Goal: Information Seeking & Learning: Find specific fact

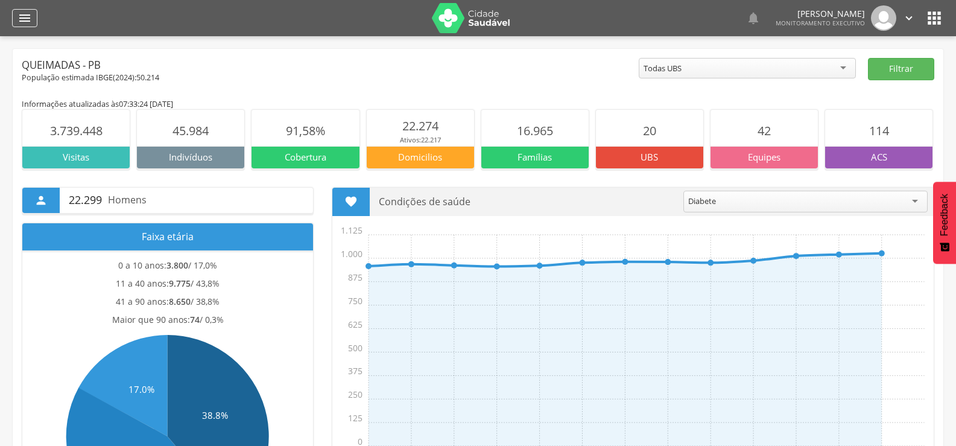
click at [34, 22] on div "" at bounding box center [24, 18] width 25 height 18
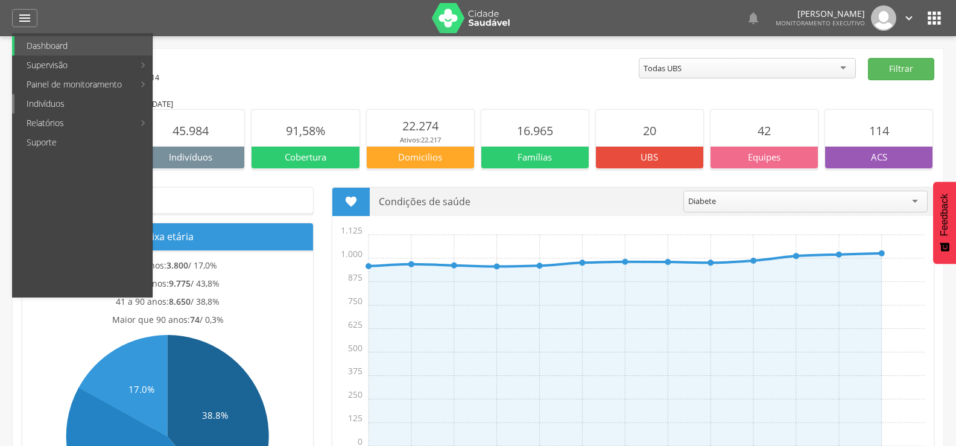
click at [49, 104] on link "Indivíduos" at bounding box center [83, 103] width 138 height 19
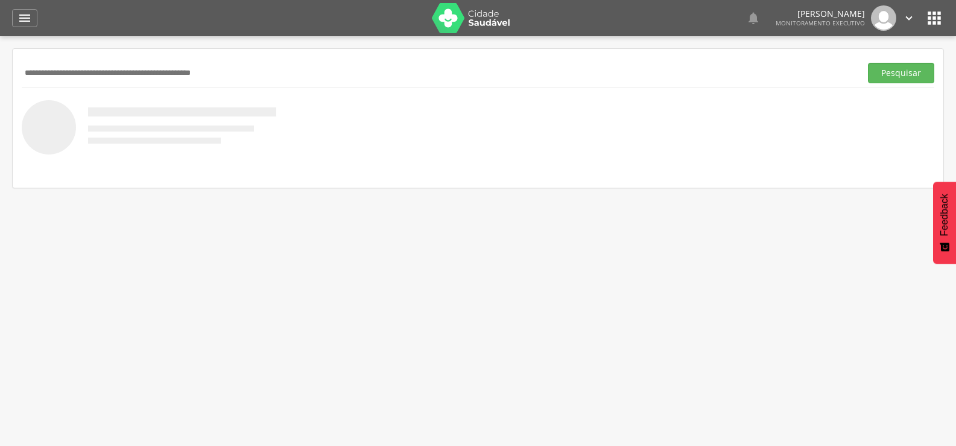
paste input "**********"
type input "**********"
click at [868, 63] on button "Pesquisar" at bounding box center [901, 73] width 66 height 21
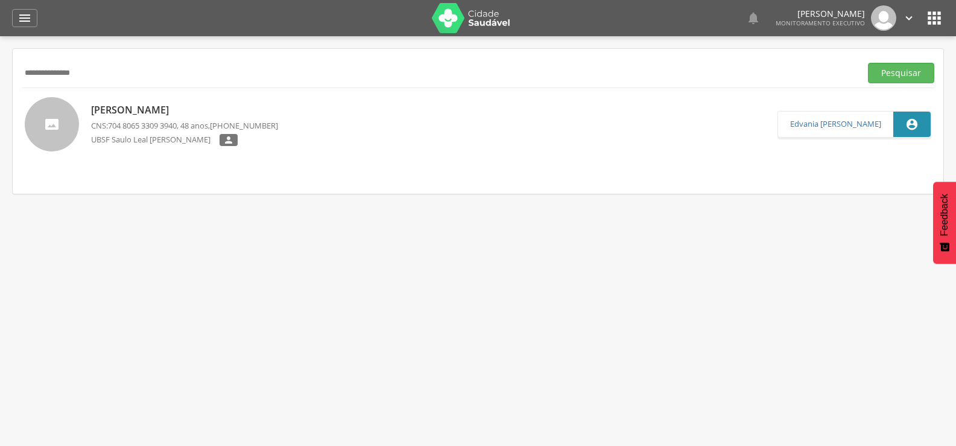
click at [112, 107] on p "[PERSON_NAME]" at bounding box center [184, 110] width 187 height 14
type input "**********"
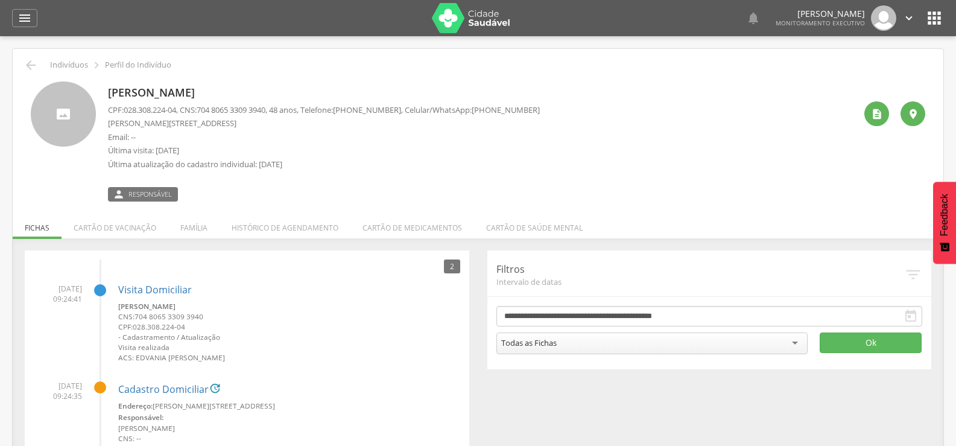
drag, startPoint x: 498, startPoint y: 109, endPoint x: 566, endPoint y: 107, distance: 67.6
click at [566, 107] on div "[PERSON_NAME] CPF: 028.308.224-04 , CNS: [PHONE_NUMBER] , 48 anos, Telefone: [P…" at bounding box center [481, 141] width 747 height 120
copy span "99401-1243"
drag, startPoint x: 105, startPoint y: 124, endPoint x: 205, endPoint y: 127, distance: 100.2
click at [205, 127] on div "[PERSON_NAME] CPF: 028.308.224-04 , CNS: [PHONE_NUMBER] , 48 anos, Telefone: [P…" at bounding box center [478, 141] width 895 height 120
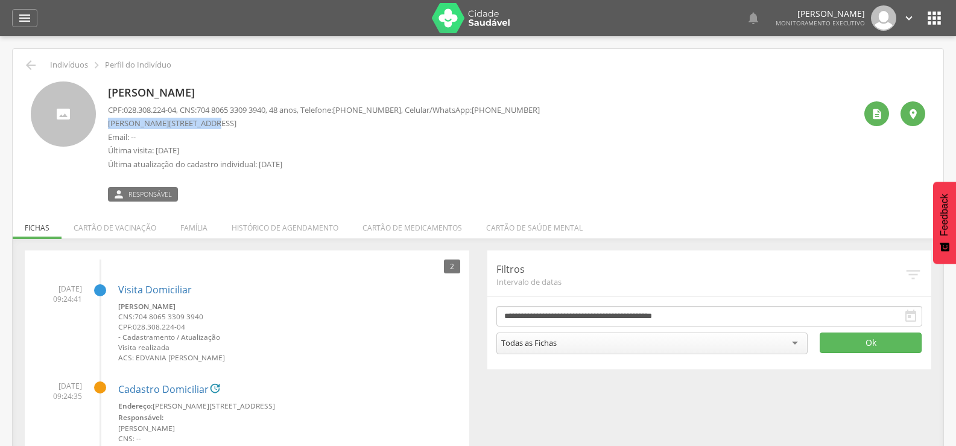
copy p "[PERSON_NAME] do Rego"
click at [353, 129] on div "CPF: 028.308.224-04 , CNS: [PHONE_NUMBER] , 48 anos, Telefone: [PHONE_NUMBER] ,…" at bounding box center [324, 140] width 432 height 72
drag, startPoint x: 207, startPoint y: 123, endPoint x: 222, endPoint y: 123, distance: 15.1
click at [222, 123] on p "[PERSON_NAME][STREET_ADDRESS]" at bounding box center [324, 123] width 432 height 11
copy p "182"
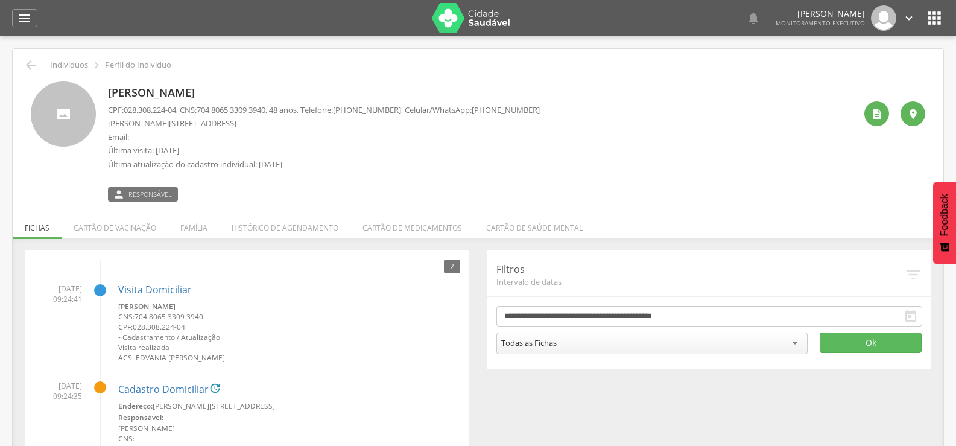
click at [634, 144] on div "[PERSON_NAME] CPF: 028.308.224-04 , CNS: [PHONE_NUMBER] , 48 anos, Telefone: [P…" at bounding box center [481, 141] width 747 height 120
click at [199, 223] on li "Família" at bounding box center [193, 225] width 51 height 28
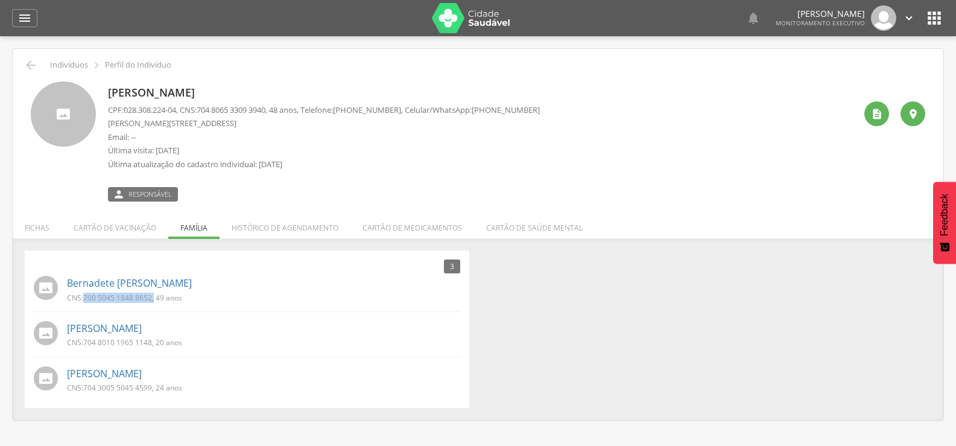
drag, startPoint x: 82, startPoint y: 298, endPoint x: 155, endPoint y: 305, distance: 73.3
click at [155, 305] on div "CNS: 700 5045 1848 8652 , 49 anos" at bounding box center [129, 299] width 124 height 13
copy p "700 5045 1848 8652 ,"
click at [374, 159] on p "Última atualização do cadastro individual: [DATE]" at bounding box center [324, 164] width 432 height 11
drag, startPoint x: 496, startPoint y: 109, endPoint x: 536, endPoint y: 102, distance: 40.5
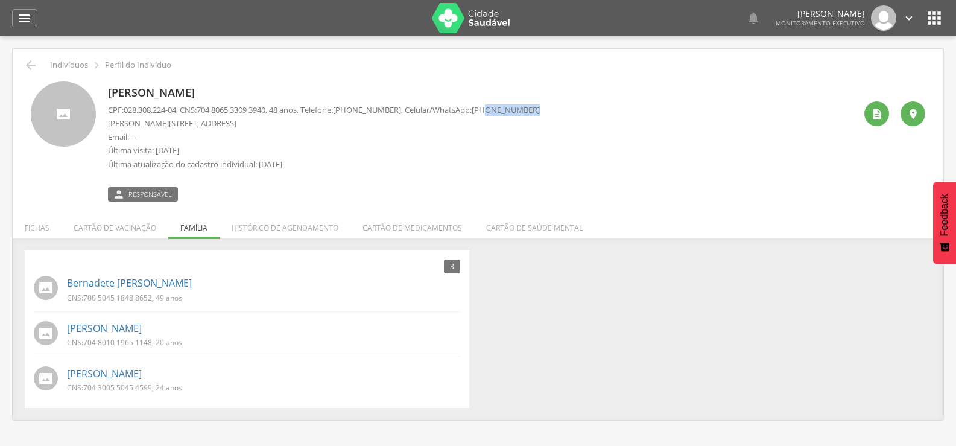
click at [536, 102] on div "[PERSON_NAME] CPF: 028.308.224-04 , CNS: [PHONE_NUMBER] , 48 anos, Telefone: [P…" at bounding box center [324, 141] width 432 height 120
click at [596, 133] on div "[PERSON_NAME] CPF: 028.308.224-04 , CNS: [PHONE_NUMBER] , 48 anos, Telefone: [P…" at bounding box center [481, 141] width 747 height 120
drag, startPoint x: 501, startPoint y: 109, endPoint x: 549, endPoint y: 103, distance: 48.6
click at [549, 103] on div "[PERSON_NAME] CPF: 028.308.224-04 , CNS: [PHONE_NUMBER] , 48 anos, Telefone: [P…" at bounding box center [481, 141] width 747 height 120
copy span "99401-1243"
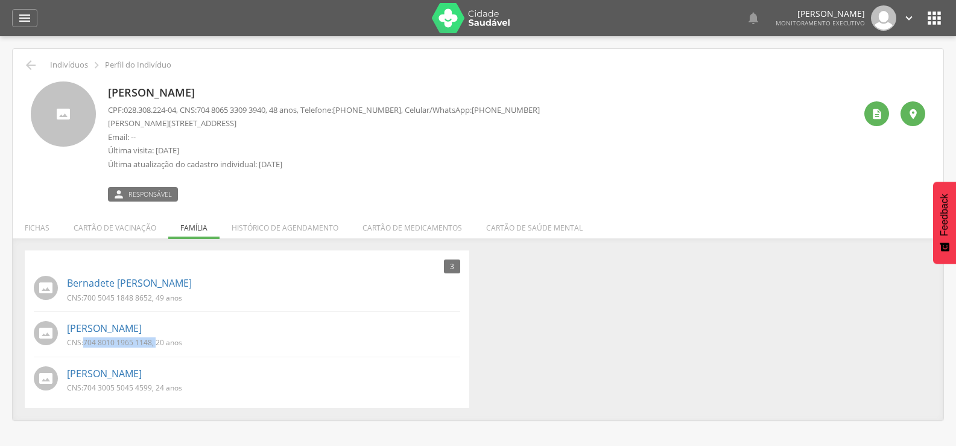
drag, startPoint x: 85, startPoint y: 342, endPoint x: 156, endPoint y: 343, distance: 70.6
click at [156, 343] on p "CNS: 704 8010 1965 1148 , 20 anos" at bounding box center [124, 342] width 115 height 10
copy p "704 8010 1965 1148 ,"
click at [648, 369] on div "3 Nenhum outro membro da família cadastrado. [PERSON_NAME] CNS: 700 5045 1848 8…" at bounding box center [478, 328] width 925 height 157
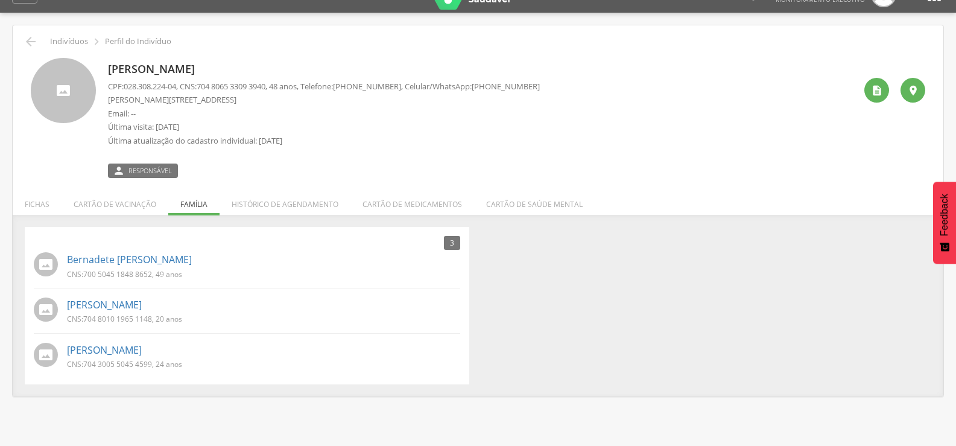
scroll to position [36, 0]
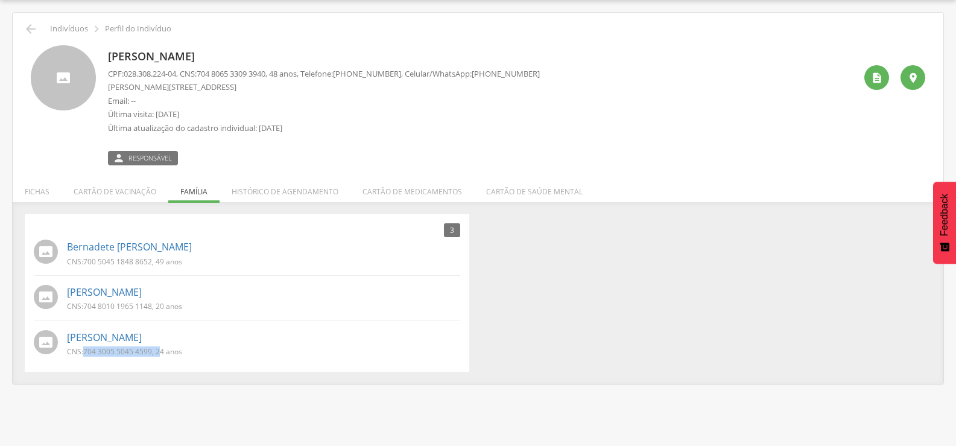
drag, startPoint x: 84, startPoint y: 350, endPoint x: 159, endPoint y: 346, distance: 74.9
click at [159, 346] on p "CNS: 704 3005 5045 4599 , 24 anos" at bounding box center [124, 351] width 115 height 10
drag, startPoint x: 145, startPoint y: 350, endPoint x: 532, endPoint y: 383, distance: 388.6
click at [532, 383] on div "3 Nenhum outro membro da família cadastrado. [PERSON_NAME] CNS: 700 5045 1848 8…" at bounding box center [478, 298] width 931 height 169
drag, startPoint x: 83, startPoint y: 350, endPoint x: 152, endPoint y: 353, distance: 68.8
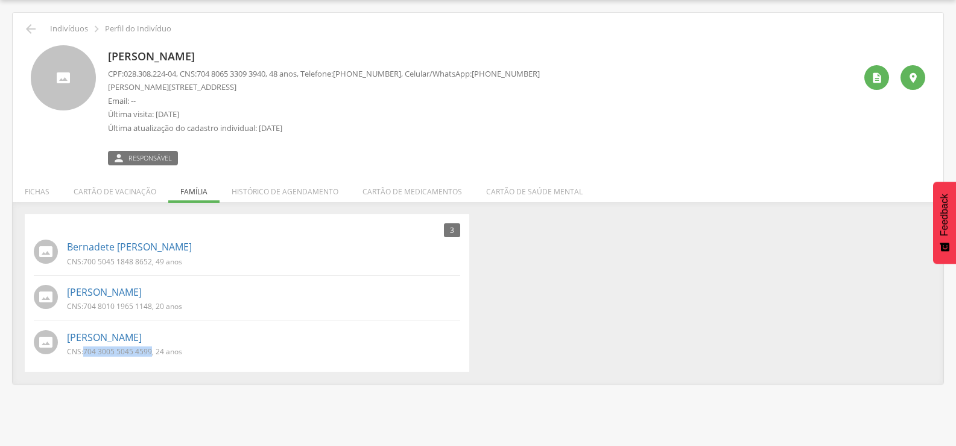
click at [152, 353] on p "CNS: 704 3005 5045 4599 , 24 anos" at bounding box center [124, 351] width 115 height 10
copy p "704 3005 5045 4599"
click at [27, 28] on icon "" at bounding box center [31, 29] width 14 height 14
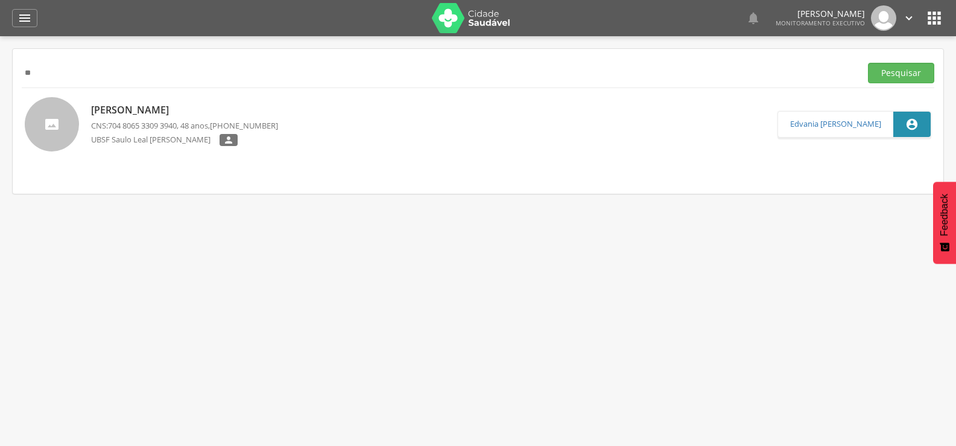
type input "*"
paste input "**********"
click at [868, 63] on button "Pesquisar" at bounding box center [901, 73] width 66 height 21
click at [192, 109] on p "[PERSON_NAME]" at bounding box center [184, 110] width 187 height 14
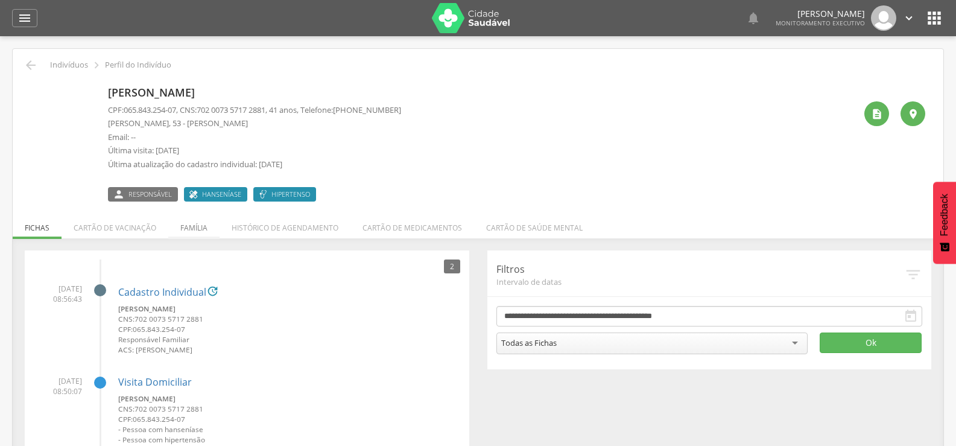
click at [188, 226] on li "Família" at bounding box center [193, 225] width 51 height 28
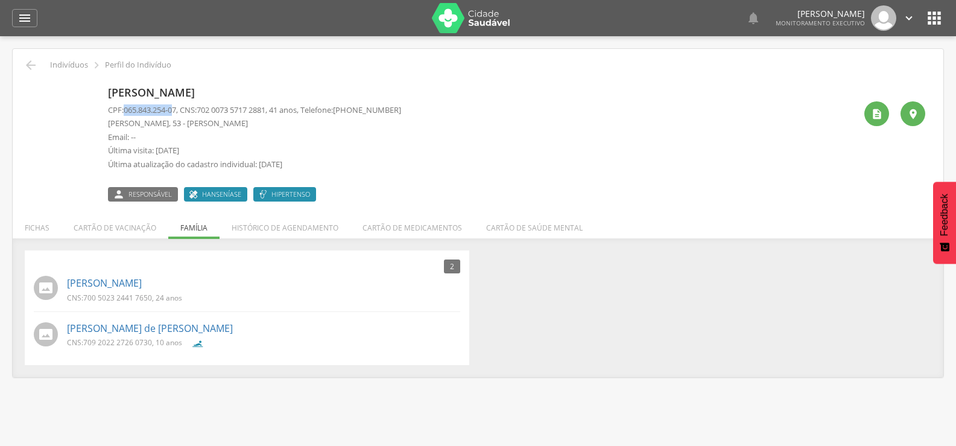
drag, startPoint x: 124, startPoint y: 110, endPoint x: 179, endPoint y: 103, distance: 55.4
click at [179, 103] on div "[PERSON_NAME] CPF: 065.843.254-07 , CNS: [PHONE_NUMBER] , 41 anos, Telefone: [P…" at bounding box center [254, 141] width 293 height 120
click at [721, 157] on div "[PERSON_NAME] CPF: 065.843.254-07 , CNS: [PHONE_NUMBER] , 41 anos, Telefone: [P…" at bounding box center [481, 141] width 747 height 120
drag, startPoint x: 83, startPoint y: 298, endPoint x: 154, endPoint y: 302, distance: 71.3
click at [154, 302] on p "CNS: 700 5023 2441 7650 , 24 anos" at bounding box center [124, 298] width 115 height 10
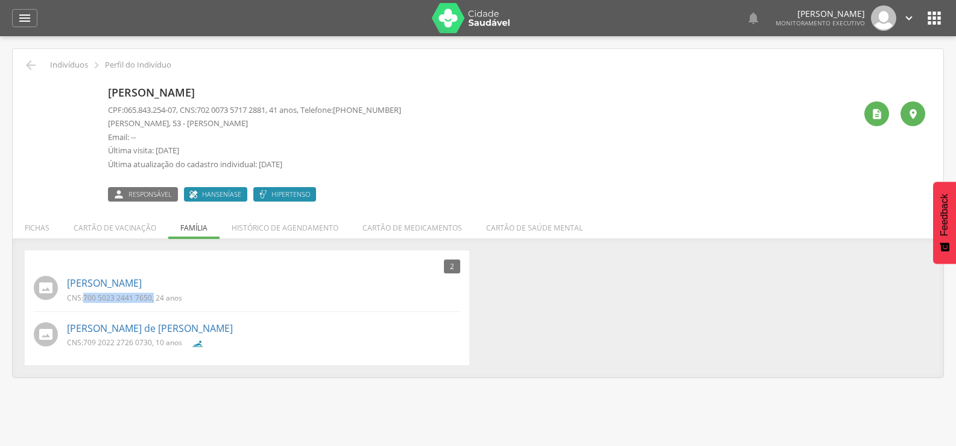
copy p "700 5023 2441 7650 ,"
click at [155, 413] on div " Supervisão  Distritos  Ubs Coordenador: - Queimadas / PB Intervalo de Tempo…" at bounding box center [478, 259] width 956 height 446
drag, startPoint x: 84, startPoint y: 341, endPoint x: 156, endPoint y: 341, distance: 71.8
click at [156, 341] on p "CNS: 709 2022 2726 0730 , 10 anos" at bounding box center [124, 342] width 115 height 10
copy p "709 2022 2726 0730 ,"
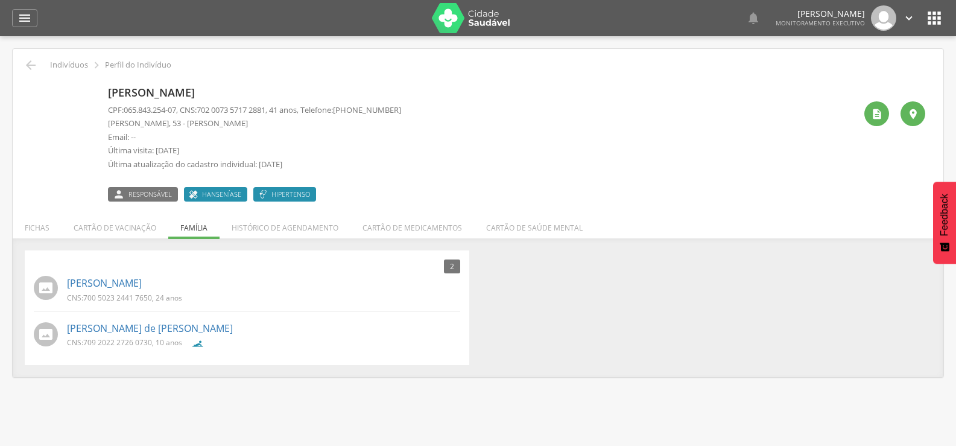
click at [23, 65] on div " Indivíduos  Perfil do Indivíduo" at bounding box center [478, 65] width 913 height 14
click at [25, 65] on icon "" at bounding box center [31, 65] width 14 height 14
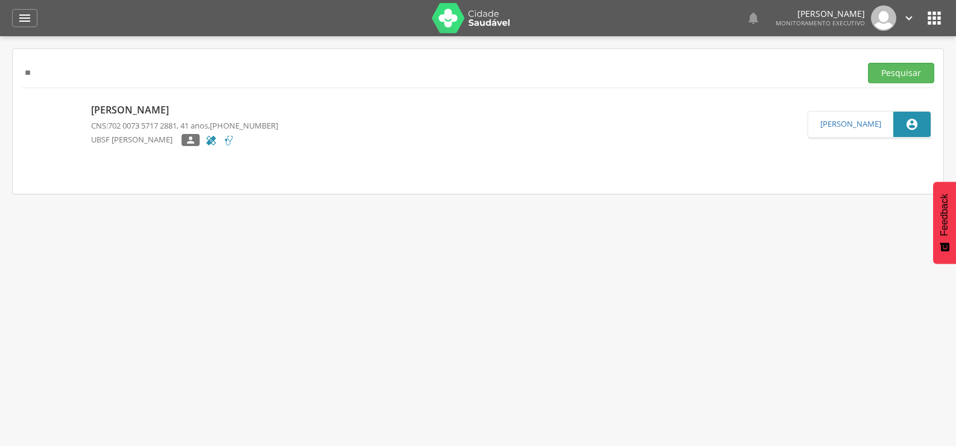
type input "*"
type input "**********"
click at [868, 63] on button "Pesquisar" at bounding box center [901, 73] width 66 height 21
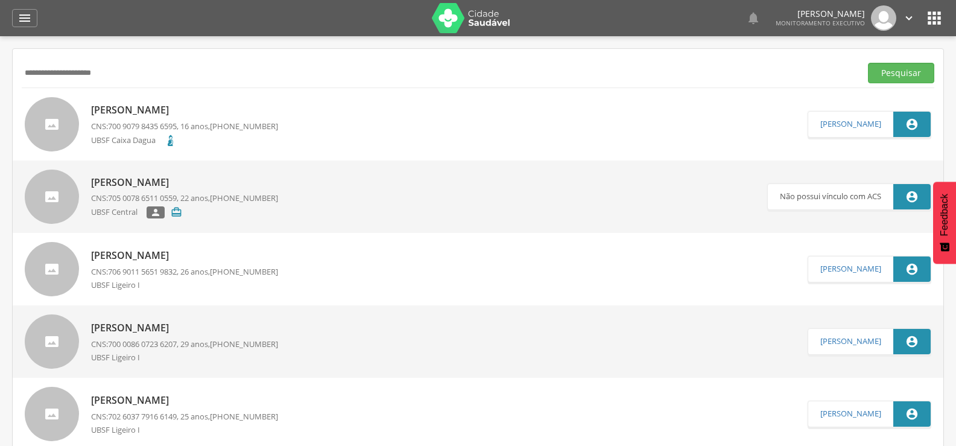
click at [130, 107] on p "[PERSON_NAME]" at bounding box center [184, 110] width 187 height 14
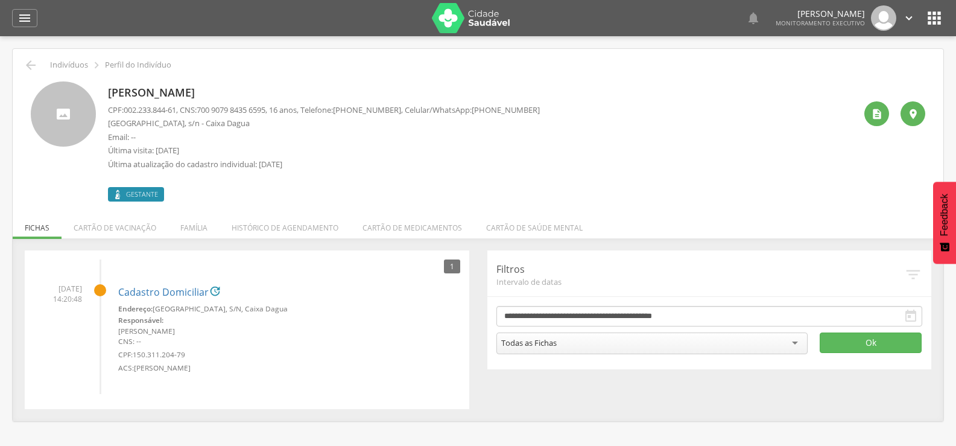
drag, startPoint x: 499, startPoint y: 108, endPoint x: 544, endPoint y: 113, distance: 45.6
click at [544, 113] on div "[PERSON_NAME] CPF: 002.233.844-61 , CNS: [PHONE_NUMBER] , 16 anos, Telefone: [P…" at bounding box center [481, 141] width 747 height 120
